Goal: Task Accomplishment & Management: Manage account settings

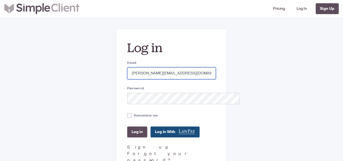
type input "[PERSON_NAME][EMAIL_ADDRESS][DOMAIN_NAME]"
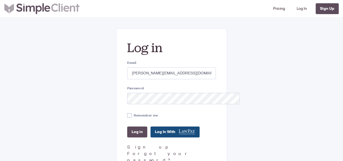
click at [127, 112] on div "Remember me" at bounding box center [171, 115] width 89 height 9
click at [127, 114] on input "Remember me" at bounding box center [129, 115] width 4 height 4
checkbox input "true"
click at [127, 131] on input "Log in" at bounding box center [137, 131] width 20 height 11
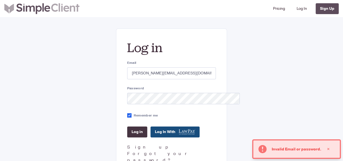
click at [127, 131] on input "Log in" at bounding box center [137, 131] width 20 height 11
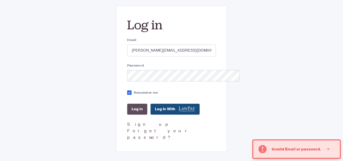
scroll to position [31, 0]
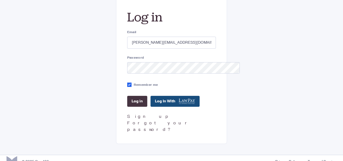
click at [127, 103] on input "Log in" at bounding box center [137, 101] width 20 height 11
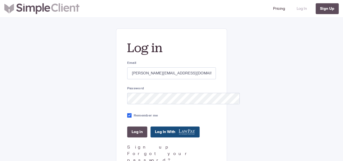
click at [305, 7] on link "Log In" at bounding box center [301, 8] width 15 height 13
type input "[PERSON_NAME][EMAIL_ADDRESS][DOMAIN_NAME]"
click at [127, 114] on input "Remember me" at bounding box center [129, 115] width 4 height 4
checkbox input "true"
click at [127, 129] on input "Log in" at bounding box center [137, 131] width 20 height 11
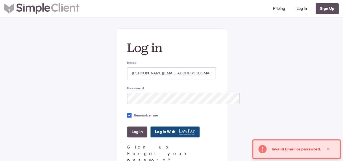
click at [128, 152] on link "Forgot your password?" at bounding box center [159, 156] width 64 height 12
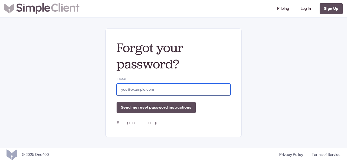
click at [141, 90] on input "Email" at bounding box center [174, 89] width 114 height 12
type input "[PERSON_NAME][EMAIL_ADDRESS][DOMAIN_NAME]"
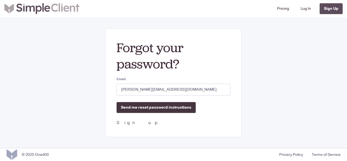
click at [151, 108] on input "Send me reset password instructions" at bounding box center [156, 107] width 79 height 11
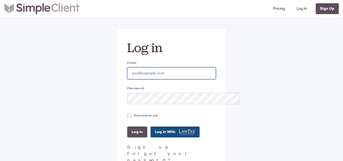
click at [160, 68] on input "Email" at bounding box center [171, 73] width 89 height 12
type input "janice.junus21@sma.belajar.id"
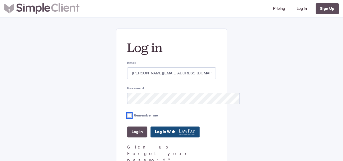
click at [127, 116] on input "Remember me" at bounding box center [129, 115] width 4 height 4
checkbox input "true"
click at [127, 131] on input "Log in" at bounding box center [137, 131] width 20 height 11
